Goal: Information Seeking & Learning: Learn about a topic

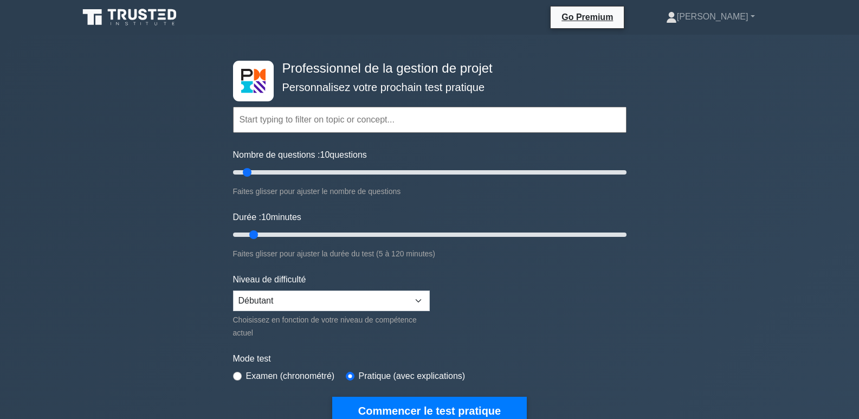
select select "beginner"
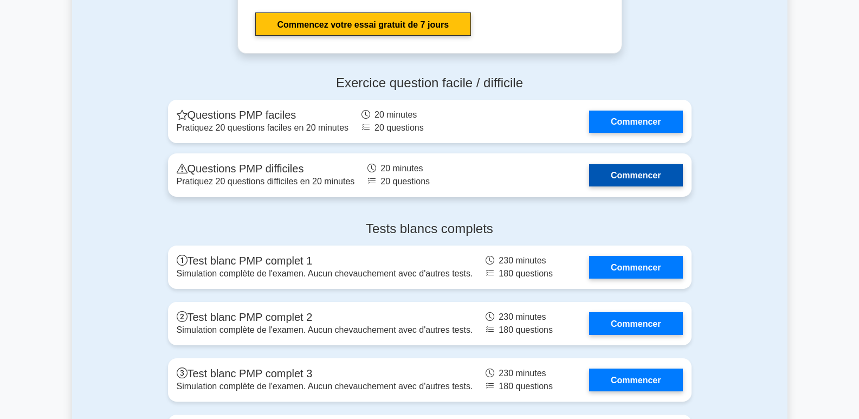
click at [638, 177] on link "Commencer" at bounding box center [635, 175] width 93 height 22
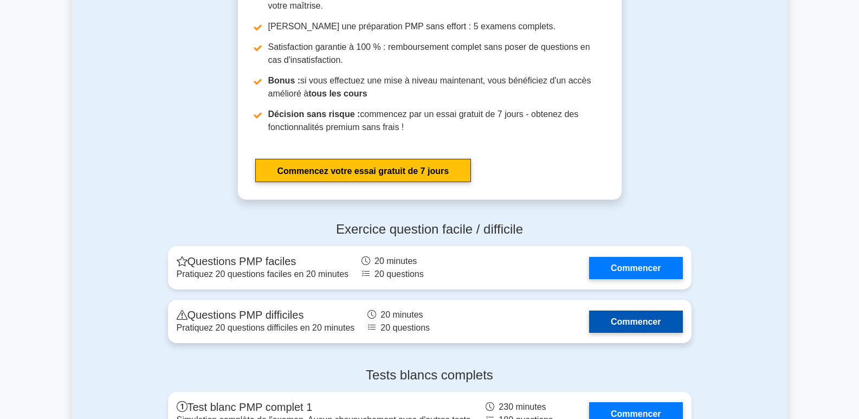
scroll to position [3759, 0]
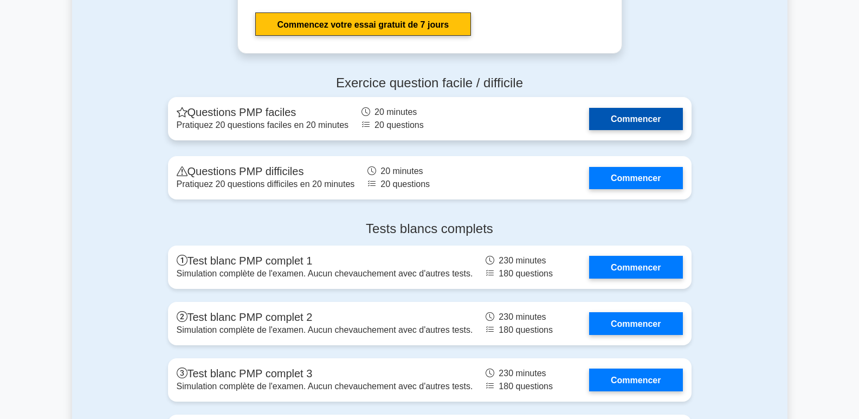
click at [653, 125] on link "Commencer" at bounding box center [635, 119] width 93 height 22
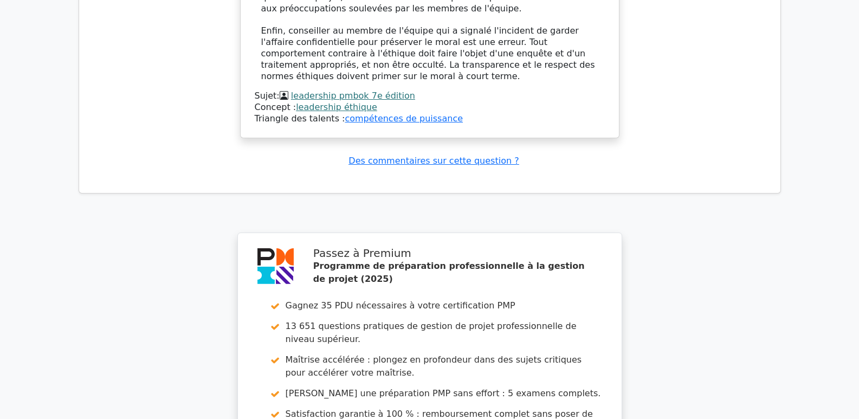
scroll to position [1438, 0]
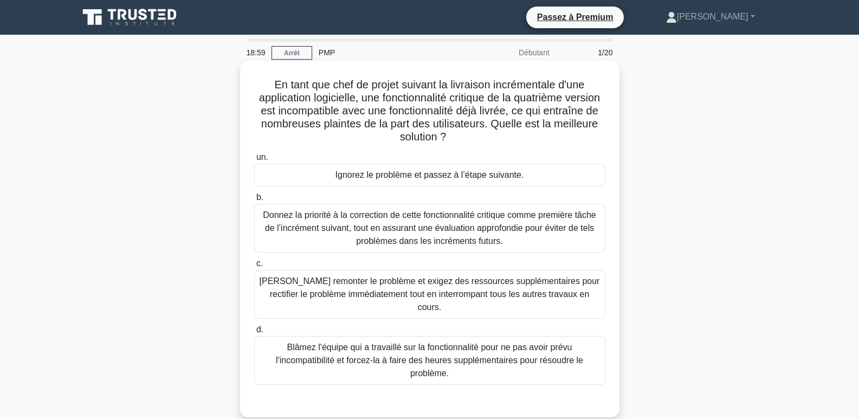
click at [348, 225] on font "Donnez la priorité à la correction de cette fonctionnalité critique comme premi…" at bounding box center [429, 227] width 333 height 35
click at [254, 201] on input "b. Donnez la priorité à la correction de cette fonctionnalité critique comme pr…" at bounding box center [254, 197] width 0 height 7
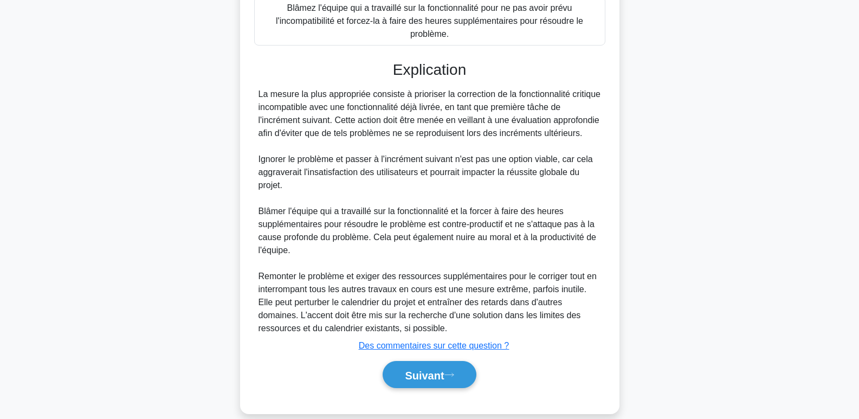
scroll to position [342, 0]
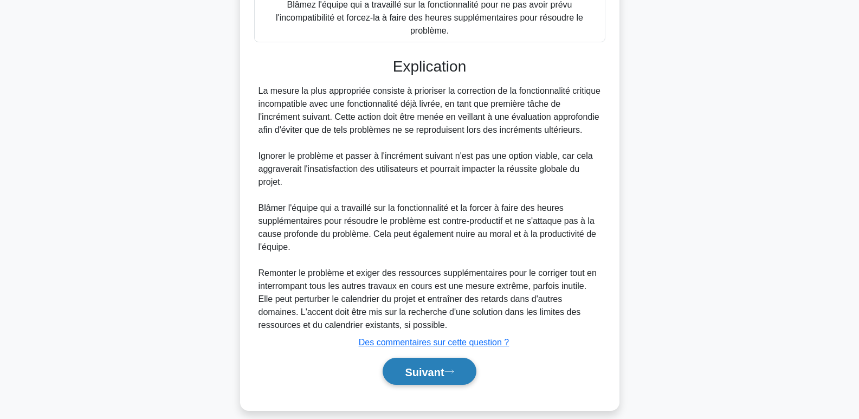
click at [435, 366] on font "Suivant" at bounding box center [424, 372] width 39 height 12
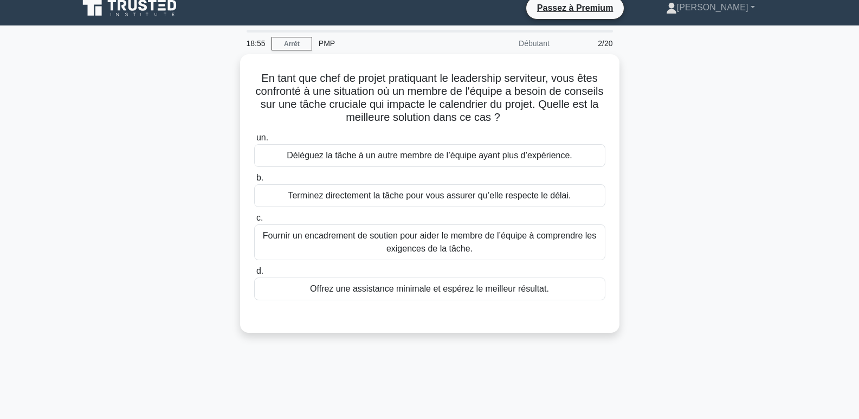
scroll to position [0, 0]
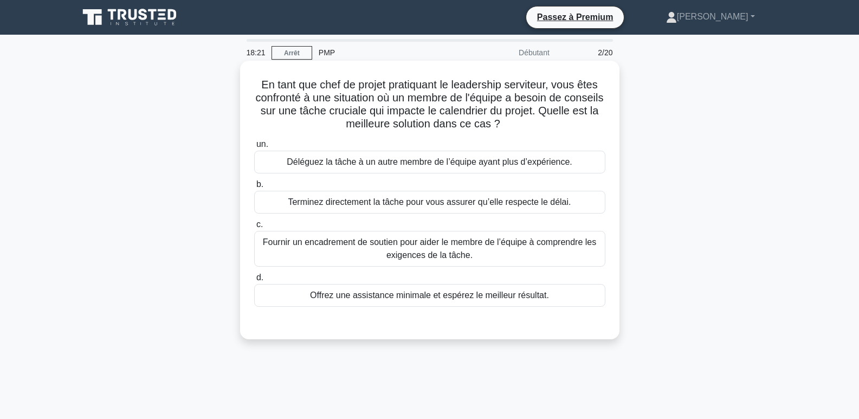
click at [344, 240] on font "Fournir un encadrement de soutien pour aider le membre de l’équipe à comprendre…" at bounding box center [429, 248] width 333 height 22
click at [254, 228] on input "c. Fournir un encadrement de soutien pour aider le membre de l’équipe à compren…" at bounding box center [254, 224] width 0 height 7
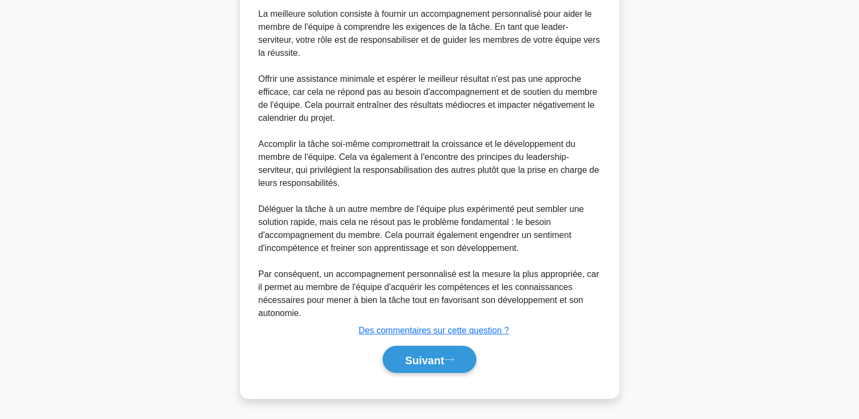
scroll to position [342, 0]
click at [430, 355] on font "Suivant" at bounding box center [424, 360] width 39 height 12
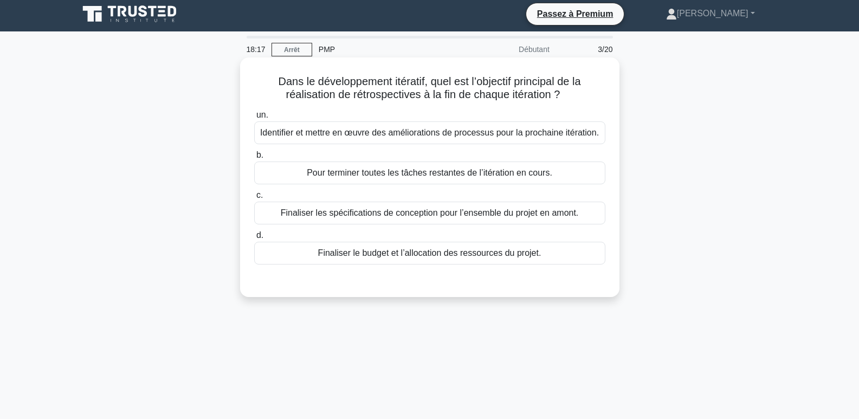
scroll to position [0, 0]
